Goal: Navigation & Orientation: Find specific page/section

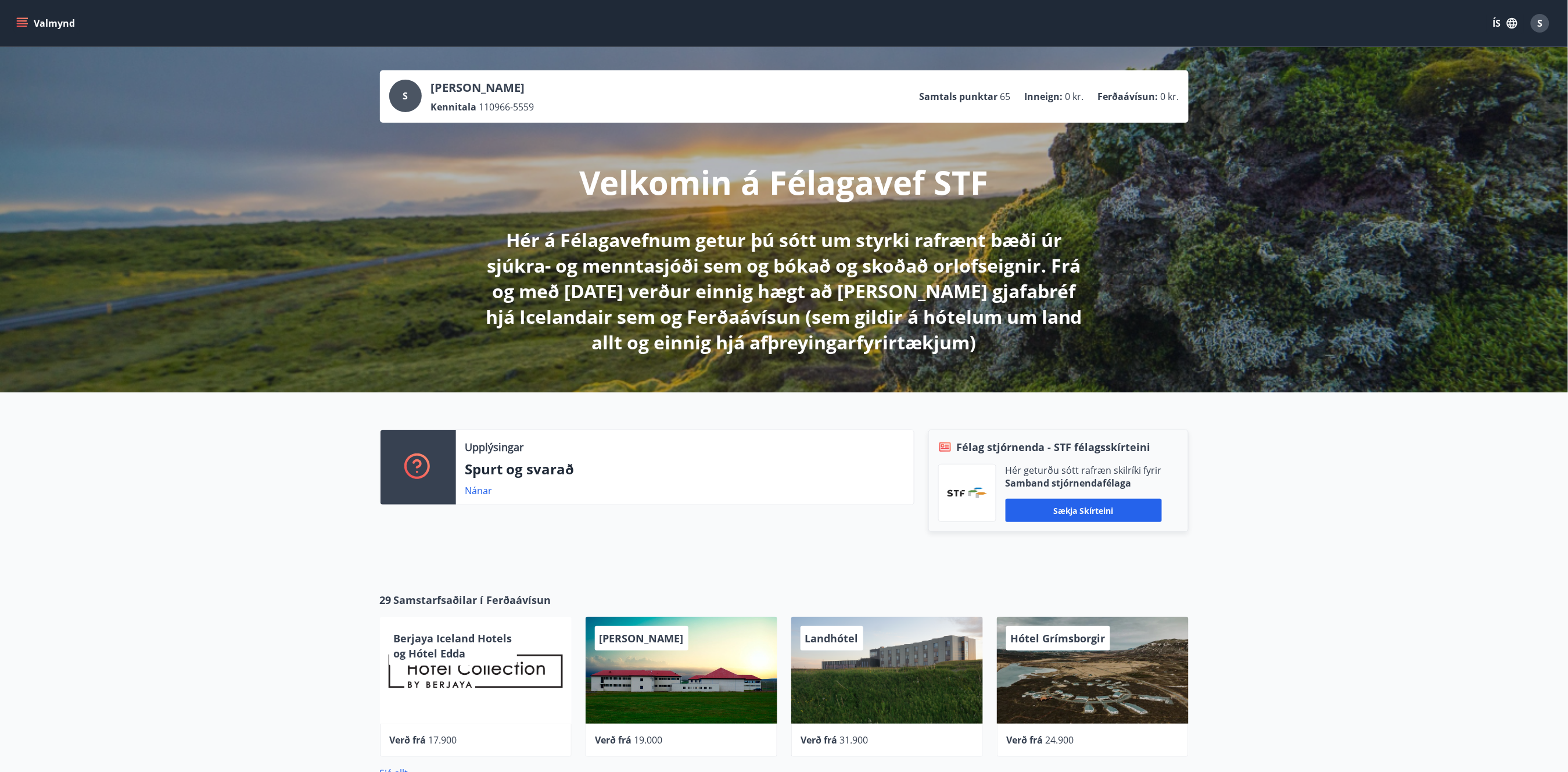
click at [15, 17] on button "Valmynd" at bounding box center [47, 23] width 66 height 21
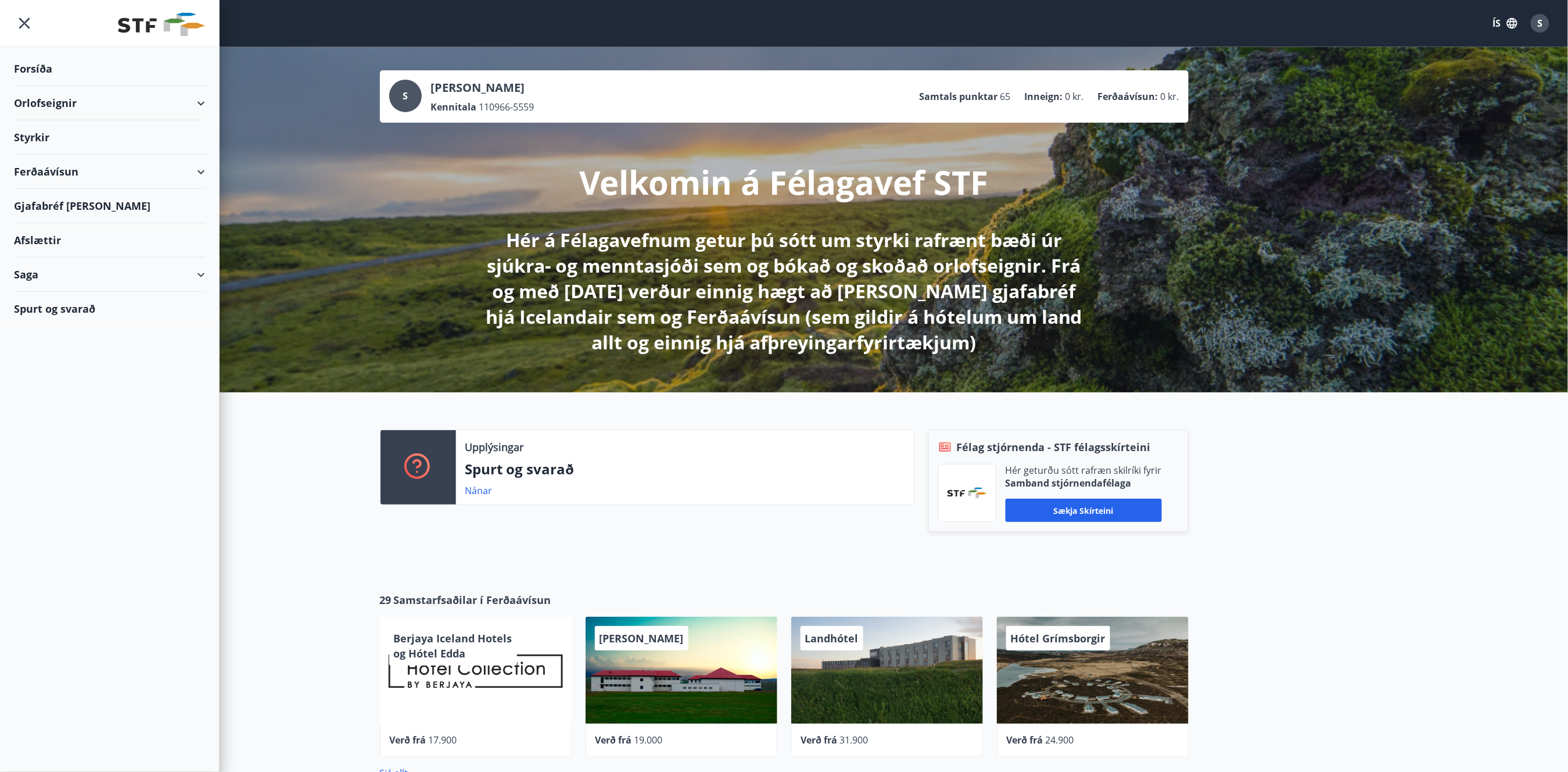
click at [201, 106] on div "Orlofseignir" at bounding box center [110, 103] width 191 height 34
click at [67, 137] on div "Framboð" at bounding box center [109, 133] width 172 height 25
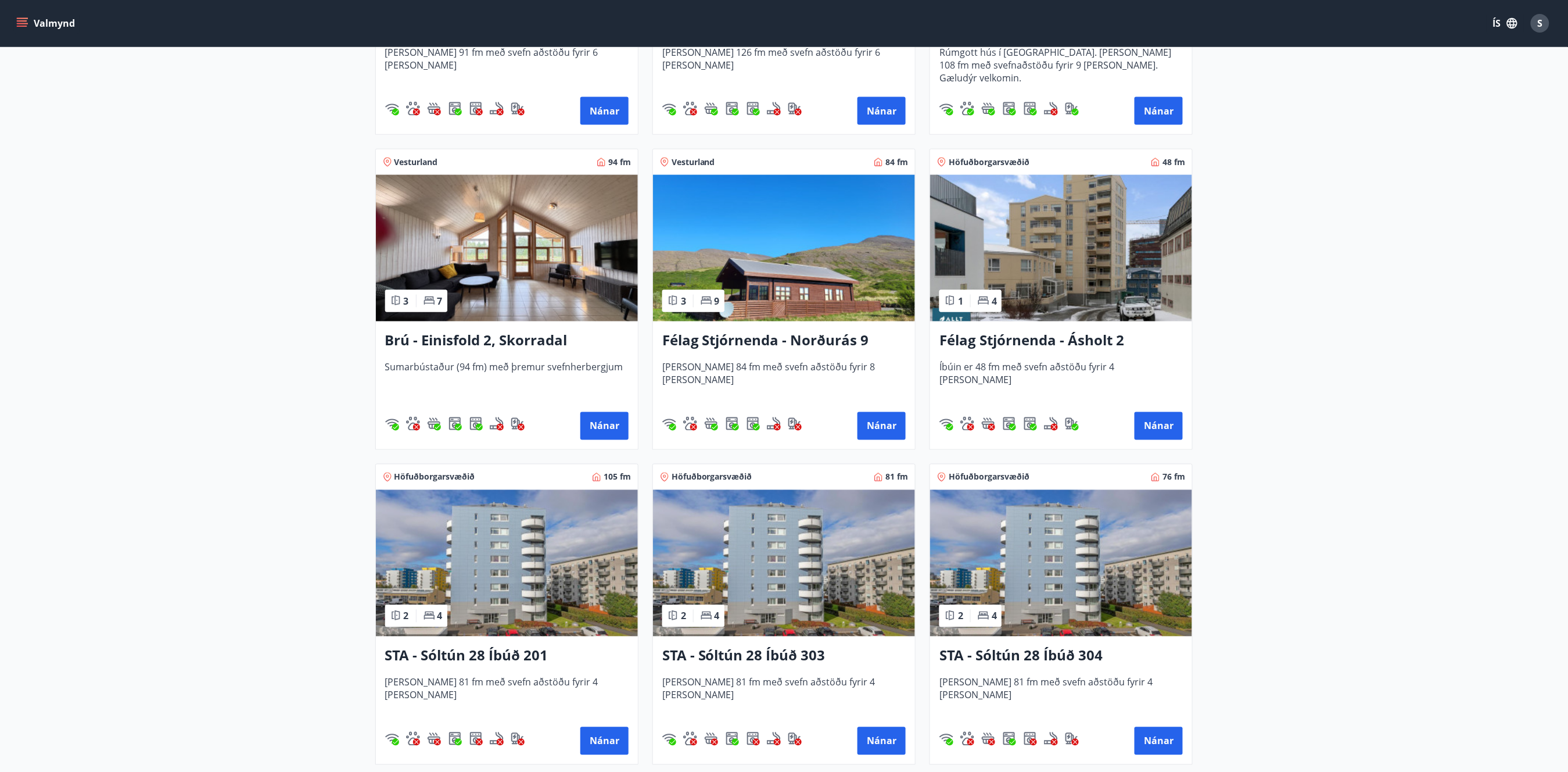
scroll to position [774, 0]
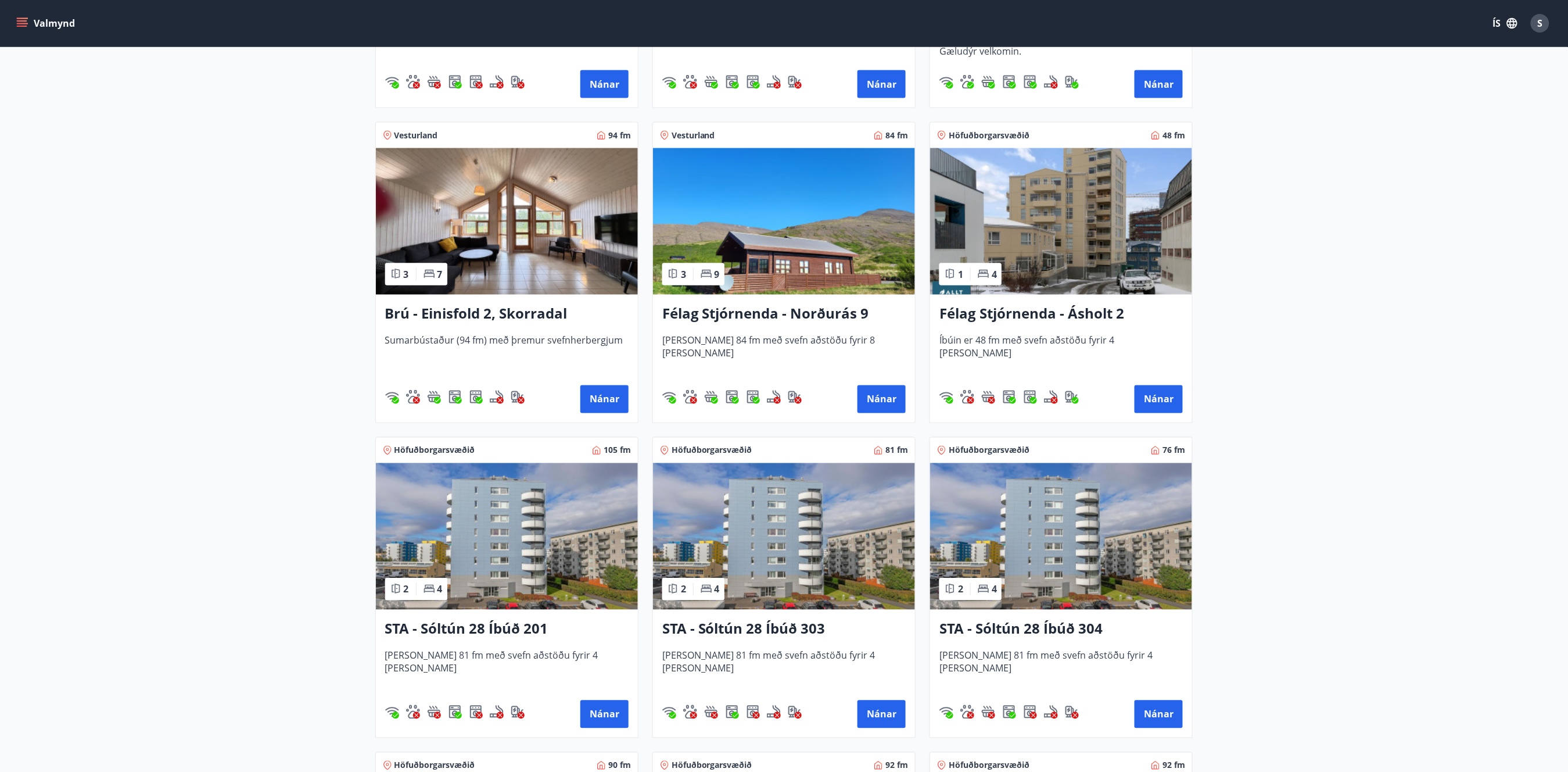
click at [515, 317] on h3 "Brú - Einisfold 2, Skorradal" at bounding box center [507, 314] width 244 height 21
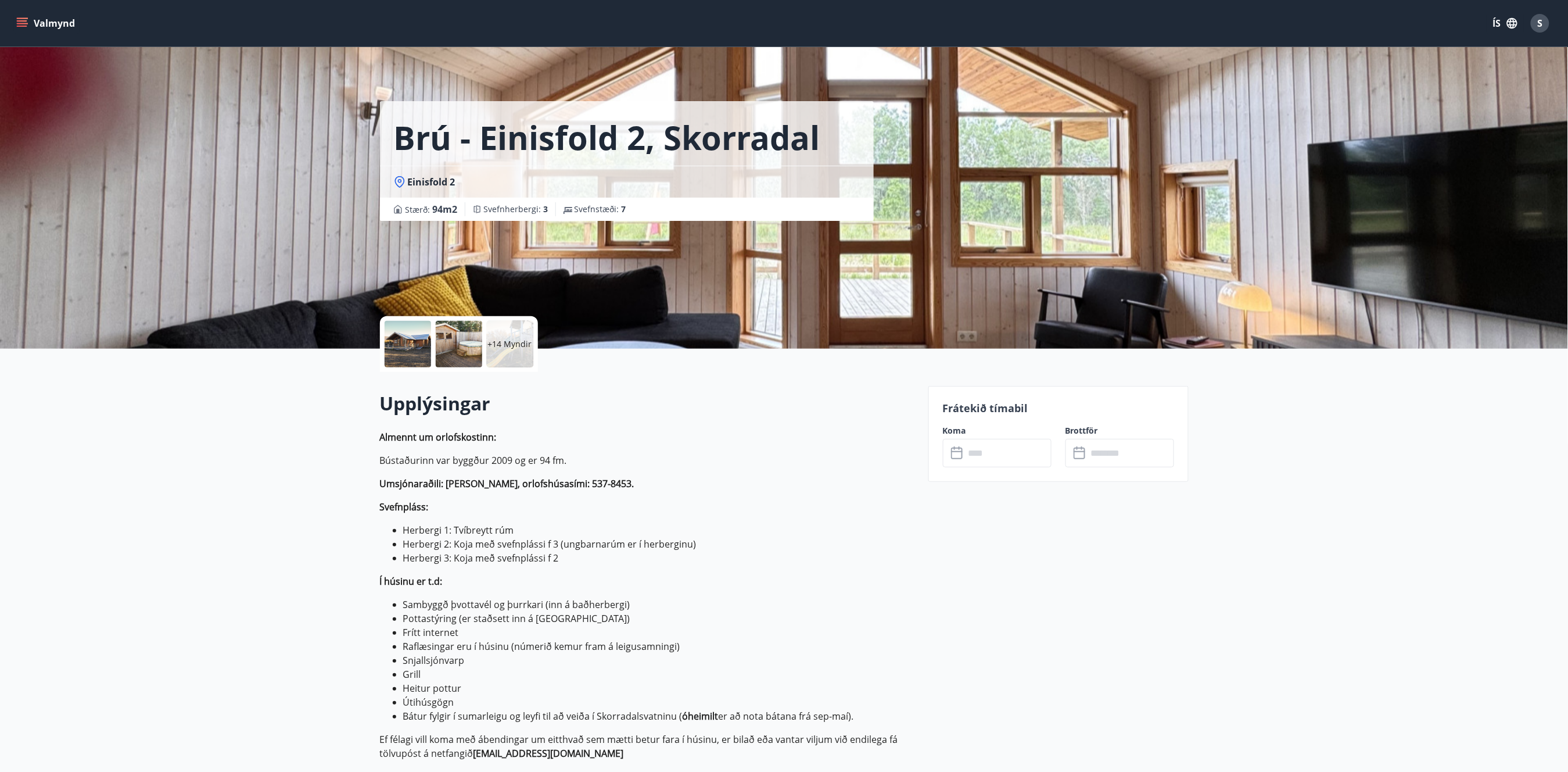
click at [515, 345] on p "+14 Myndir" at bounding box center [510, 344] width 44 height 12
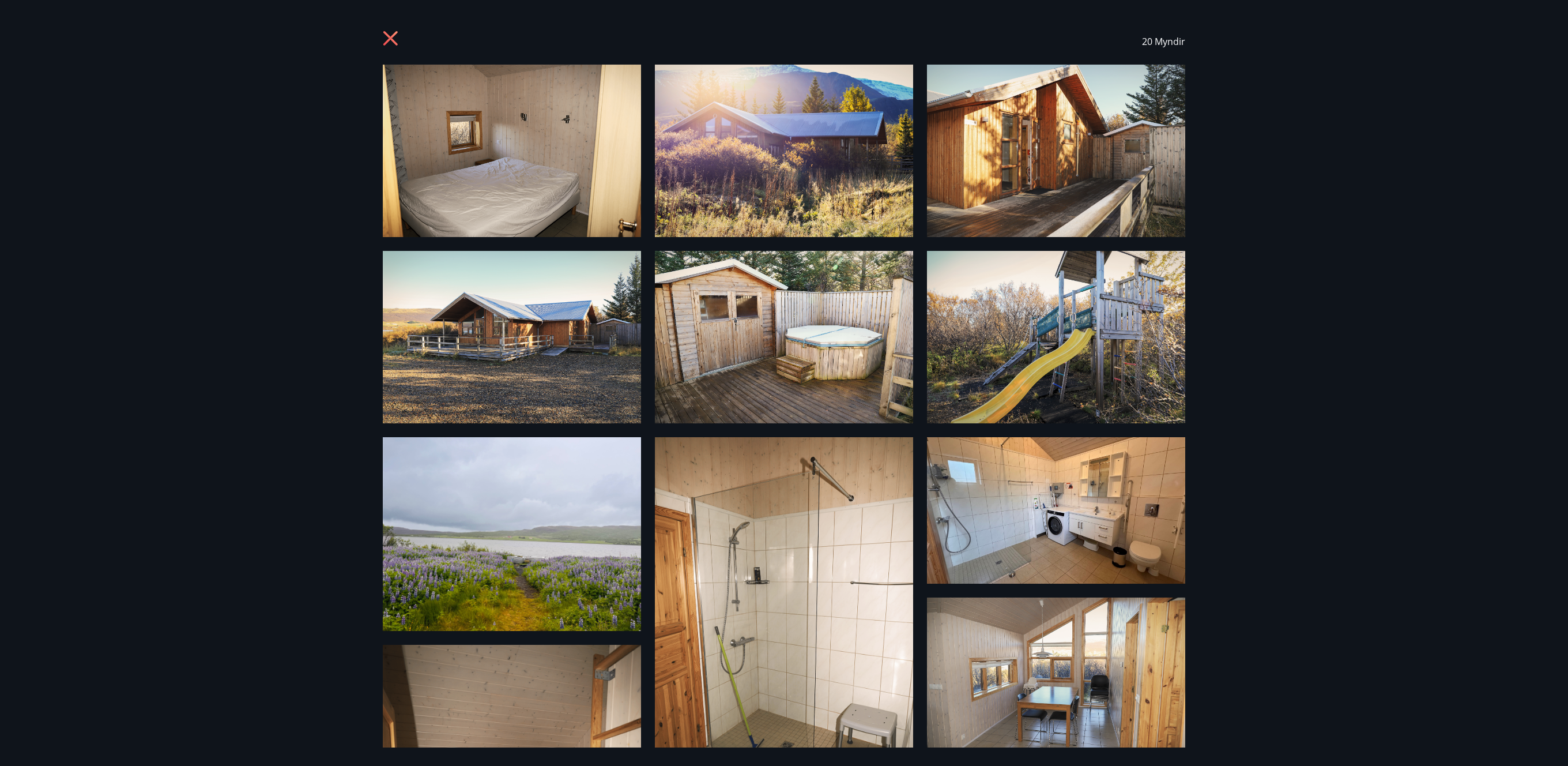
click at [385, 32] on icon at bounding box center [391, 38] width 15 height 15
